Goal: Task Accomplishment & Management: Complete application form

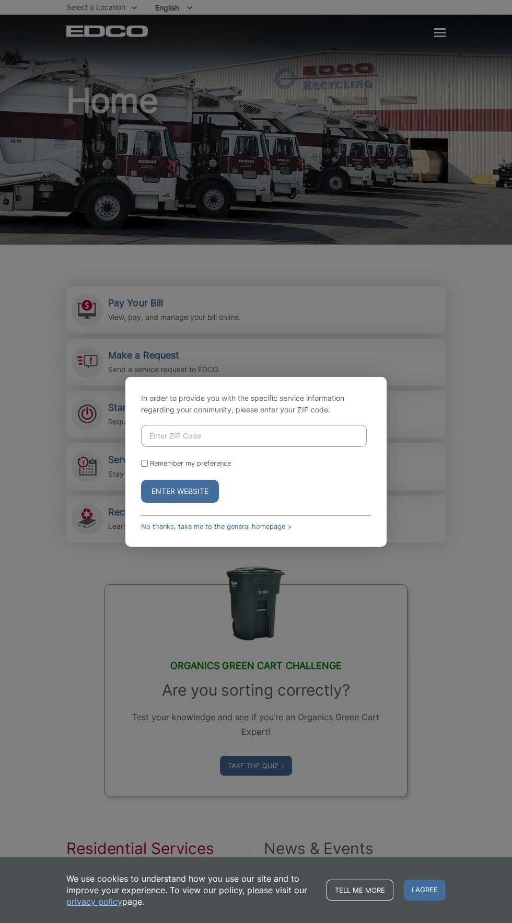
click at [273, 447] on input "Enter ZIP Code" at bounding box center [254, 436] width 226 height 22
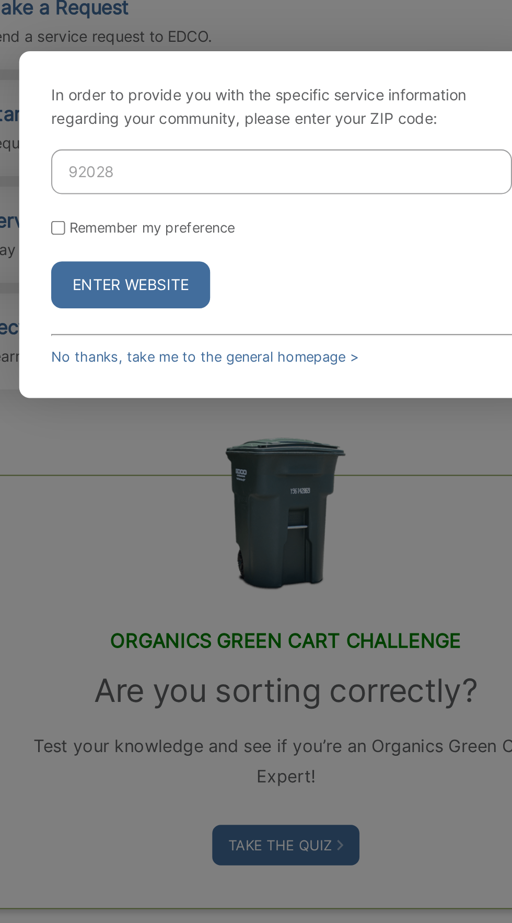
type input "92028"
click at [192, 503] on button "Enter Website" at bounding box center [180, 491] width 78 height 23
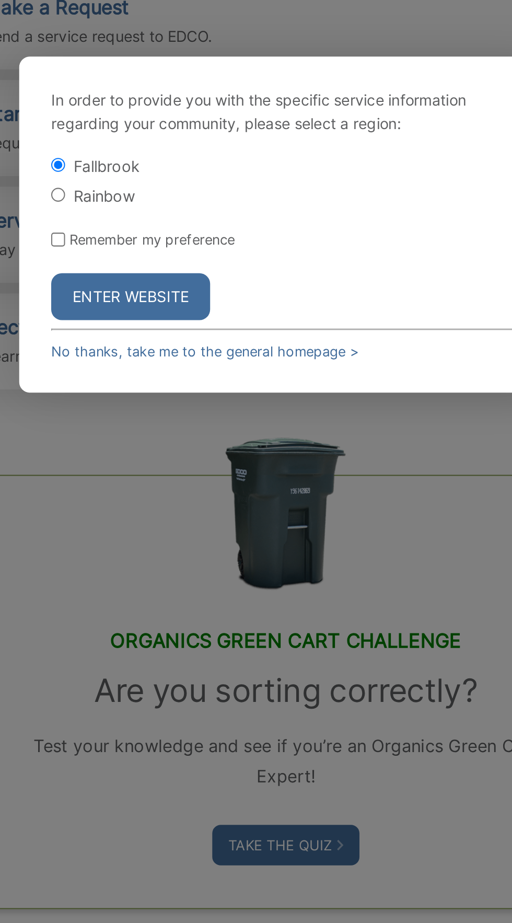
click at [195, 508] on button "Enter Website" at bounding box center [180, 496] width 78 height 23
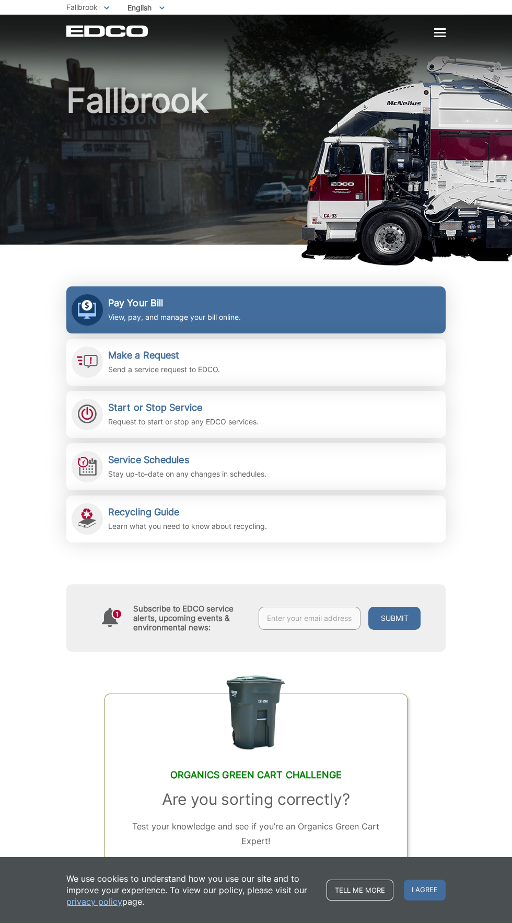
click at [295, 324] on link "Pay Your Bill View, pay, and manage your bill online." at bounding box center [255, 309] width 379 height 47
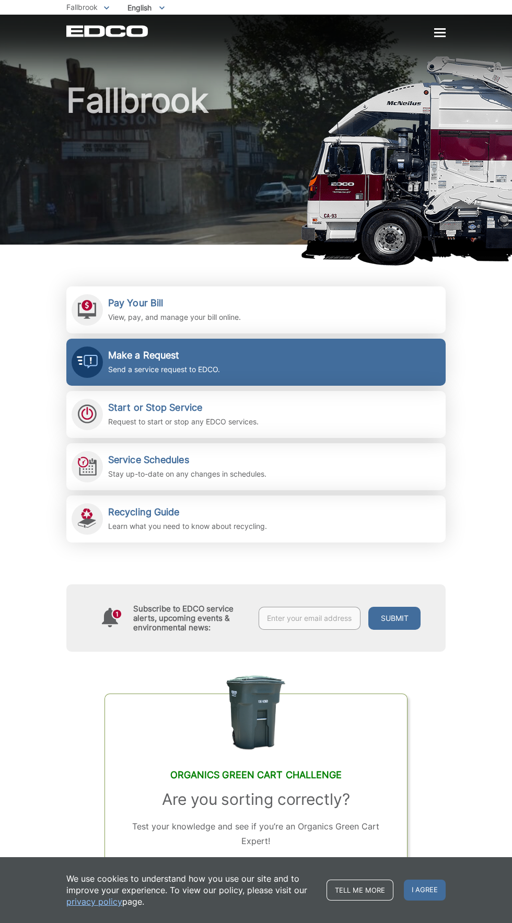
click at [329, 365] on link "Make a Request Send a service request to EDCO." at bounding box center [255, 362] width 379 height 47
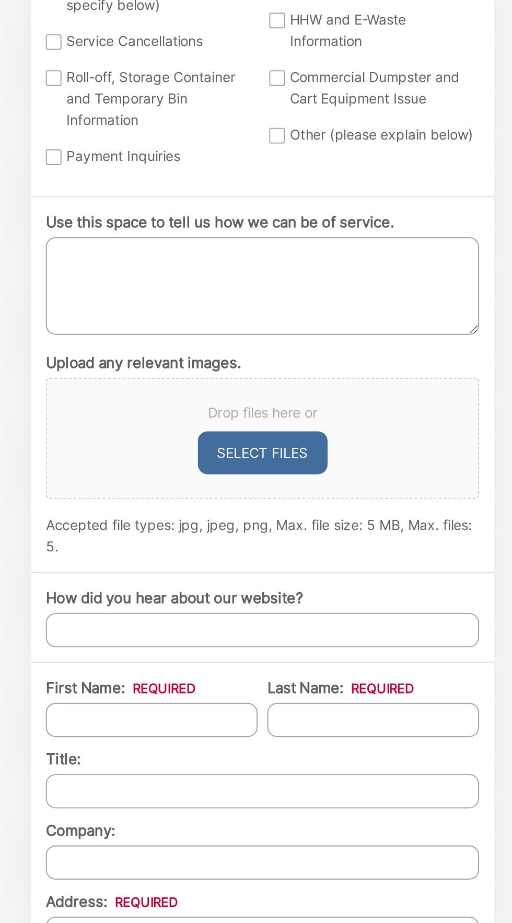
scroll to position [285, 0]
click at [78, 164] on div at bounding box center [78, 160] width 8 height 8
click at [0, 0] on input "Bulky Item Pickup" at bounding box center [0, 0] width 0 height 0
click at [117, 461] on textarea "Use this space to tell us how we can be of service." at bounding box center [190, 435] width 232 height 52
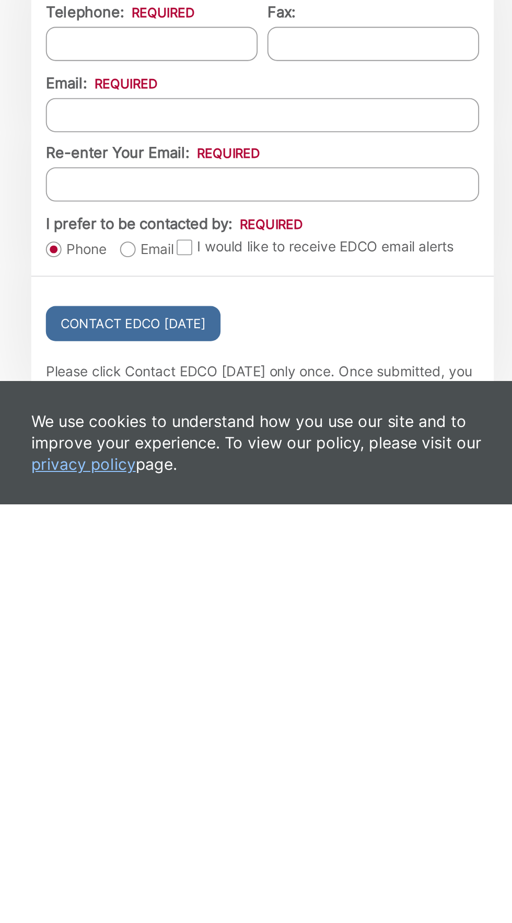
scroll to position [509, 0]
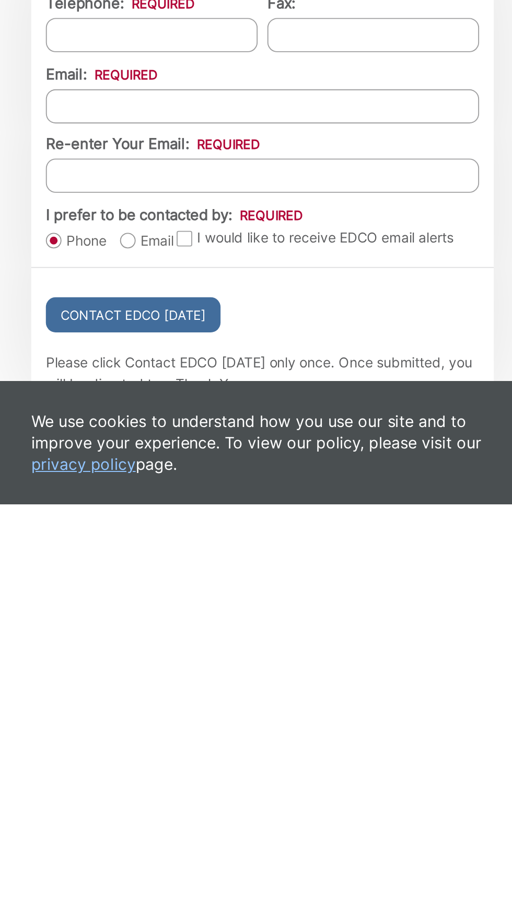
type textarea "Refrigerator"
click at [150, 452] on input "First Name: *" at bounding box center [130, 443] width 113 height 18
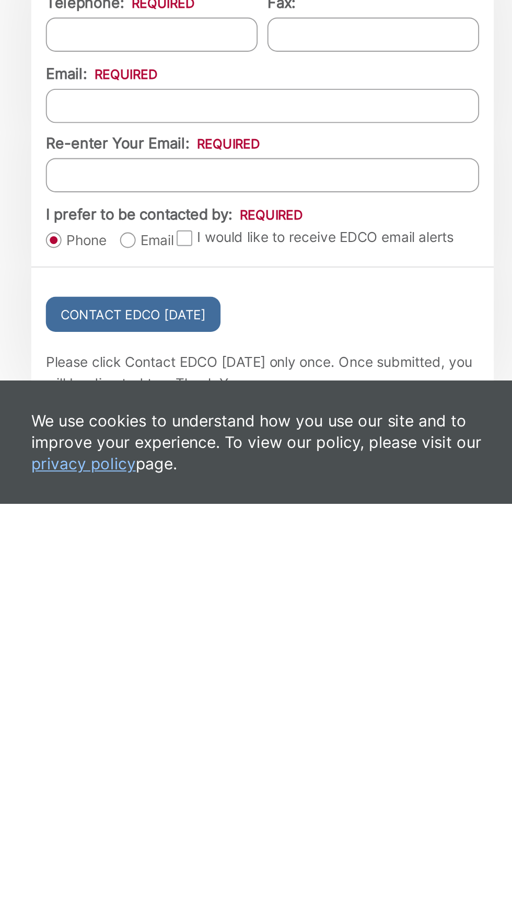
type input "Sherri"
type input "Hutton"
type input "915 Rodeo Queen Drive"
type input "Fallbrook"
type input "92028"
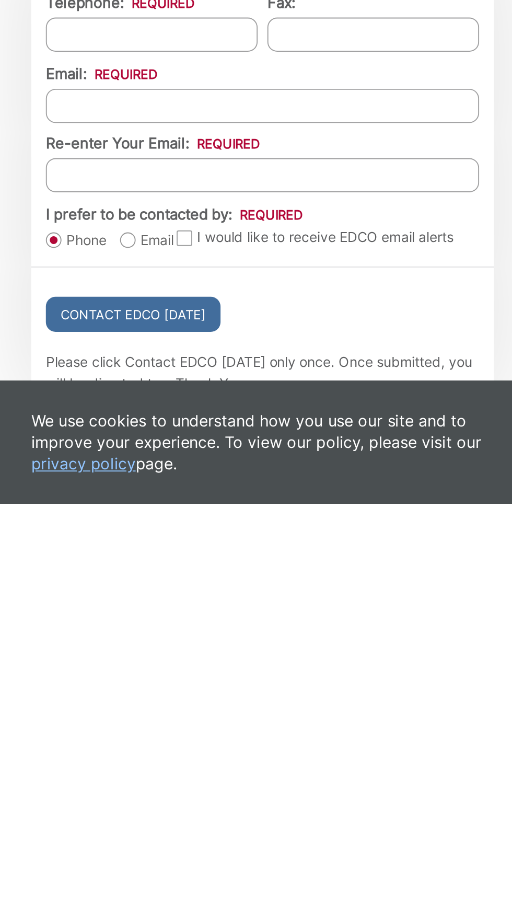
type input "7757903041"
type input "Slittle_1@yahoo.com"
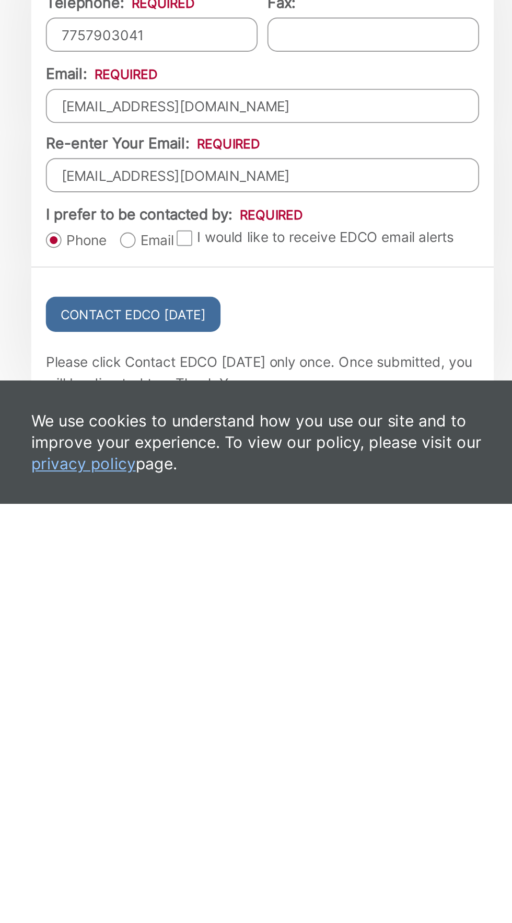
type input "(775) 790-3041"
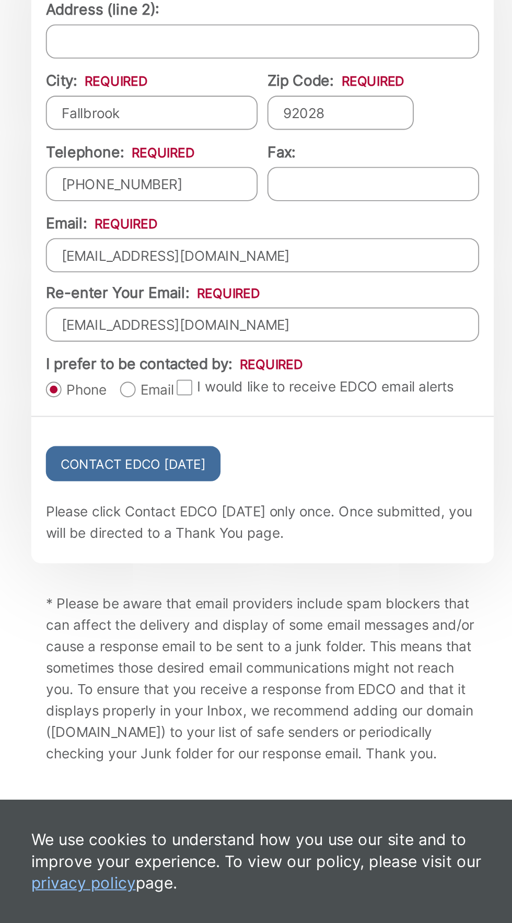
scroll to position [852, 0]
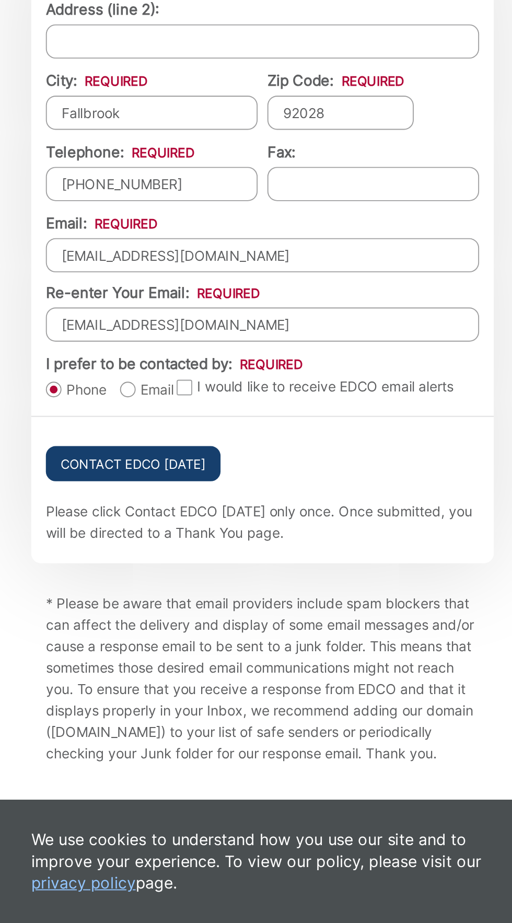
click at [133, 687] on input "Contact EDCO Today" at bounding box center [121, 677] width 94 height 19
